Goal: Information Seeking & Learning: Learn about a topic

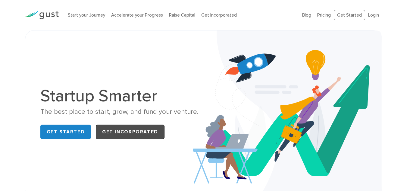
click at [141, 131] on link "Get Incorporated" at bounding box center [130, 131] width 69 height 14
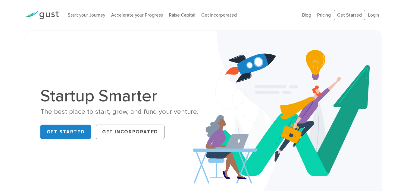
click at [257, 54] on img at bounding box center [287, 114] width 189 height 168
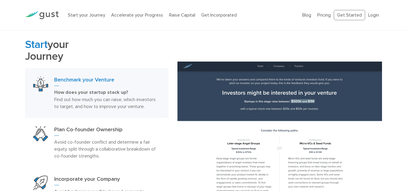
scroll to position [289, 0]
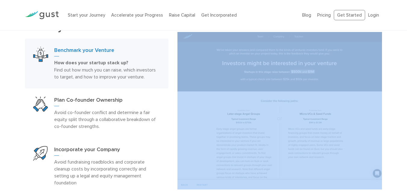
click at [407, 188] on div "Start your Journey Benchmark your Venture How does your startup stack up? Find …" at bounding box center [203, 110] width 407 height 203
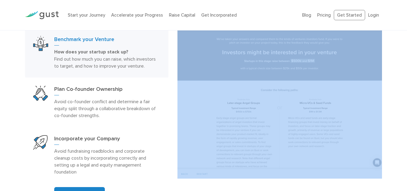
click at [407, 188] on div "Start your Journey Benchmark your Venture How does your startup stack up? Find …" at bounding box center [203, 99] width 407 height 203
click at [394, 169] on div "Start your Journey Benchmark your Venture How does your startup stack up? Find …" at bounding box center [203, 99] width 407 height 203
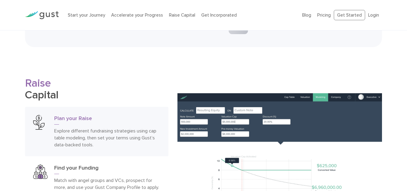
scroll to position [819, 0]
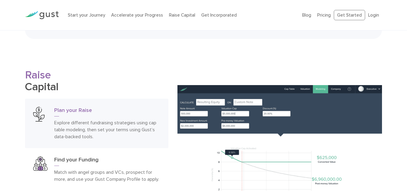
click at [400, 156] on div "Raise Capital Plan your Raise Explore different fundraising strategies using ca…" at bounding box center [203, 163] width 407 height 189
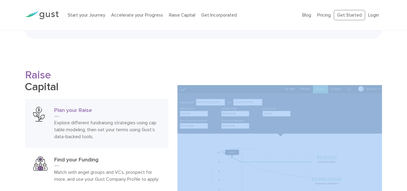
click at [400, 156] on div "Raise Capital Plan your Raise Explore different fundraising strategies using ca…" at bounding box center [203, 163] width 407 height 189
click at [396, 100] on div "Raise Capital Plan your Raise Explore different fundraising strategies using ca…" at bounding box center [203, 163] width 407 height 189
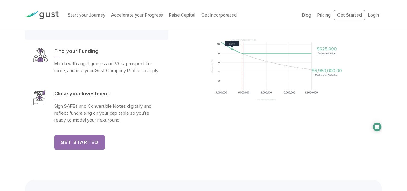
scroll to position [939, 0]
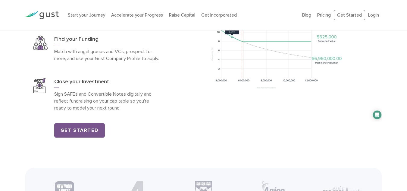
click at [85, 132] on link "Get Started" at bounding box center [79, 130] width 51 height 14
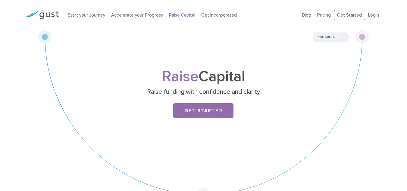
click at [45, 12] on img at bounding box center [42, 15] width 34 height 8
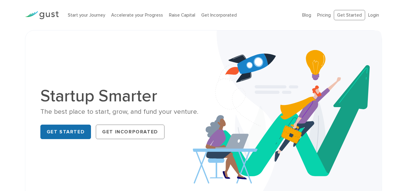
click at [58, 135] on link "Get Started" at bounding box center [65, 131] width 51 height 14
